Goal: Task Accomplishment & Management: Manage account settings

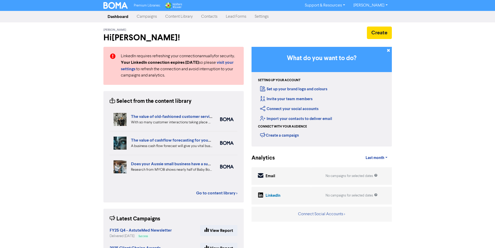
click at [210, 18] on link "Contacts" at bounding box center [209, 16] width 25 height 10
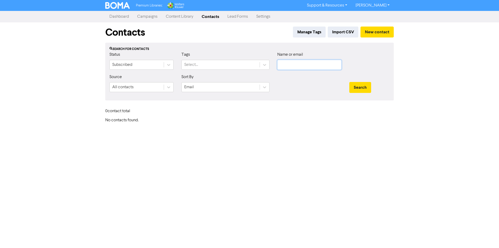
click at [290, 65] on input "text" at bounding box center [309, 65] width 64 height 10
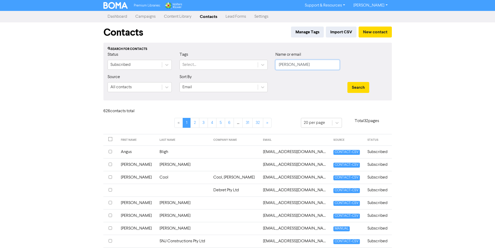
type input "[PERSON_NAME]"
click at [347, 82] on button "Search" at bounding box center [358, 87] width 22 height 11
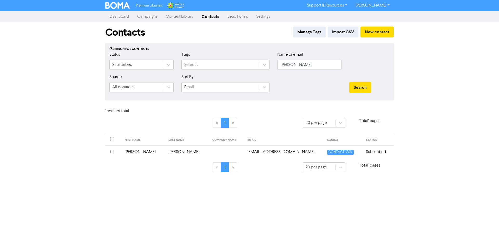
click at [252, 151] on td "[EMAIL_ADDRESS][DOMAIN_NAME]" at bounding box center [284, 151] width 80 height 13
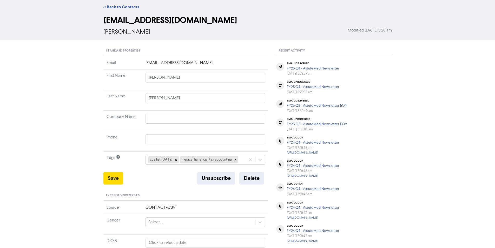
scroll to position [6, 0]
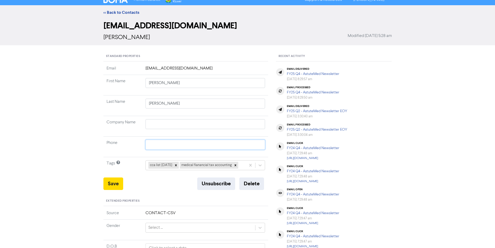
click at [159, 148] on input "text" at bounding box center [205, 144] width 120 height 10
paste input "EH7 4DS"
type input "EH7 4DS"
paste input "[PHONE_NUMBER]"
type input "[PHONE_NUMBER]"
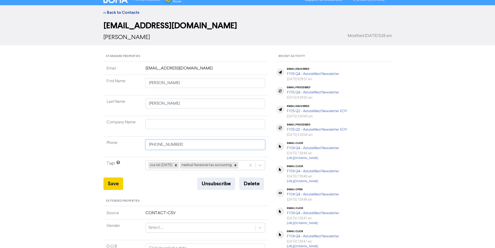
type input "[PHONE_NUMBER]"
click at [117, 182] on button "Save" at bounding box center [113, 183] width 20 height 12
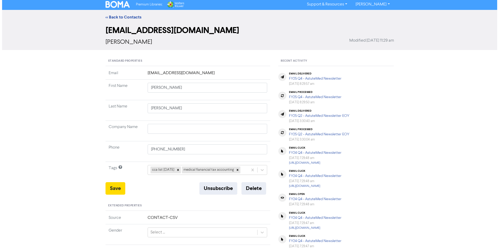
scroll to position [0, 0]
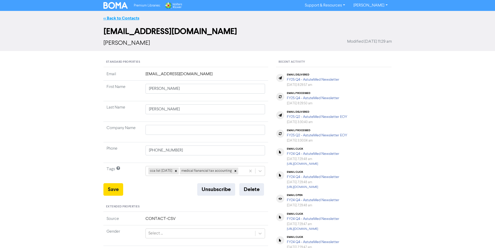
click at [124, 16] on link "<< Back to Contacts" at bounding box center [121, 18] width 36 height 5
